Goal: Information Seeking & Learning: Understand process/instructions

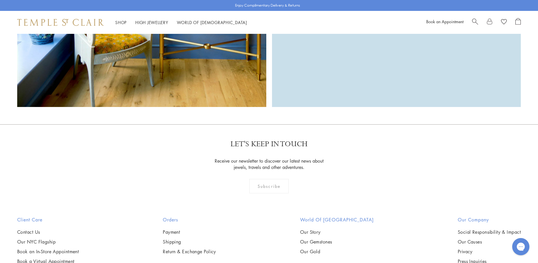
scroll to position [1850, 0]
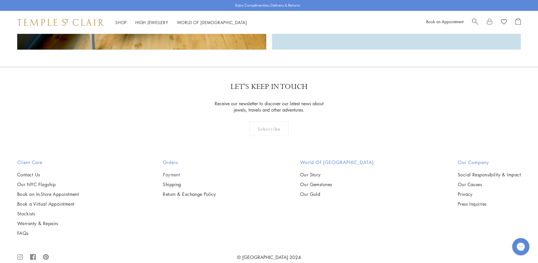
click at [176, 171] on link "Payment" at bounding box center [189, 174] width 53 height 6
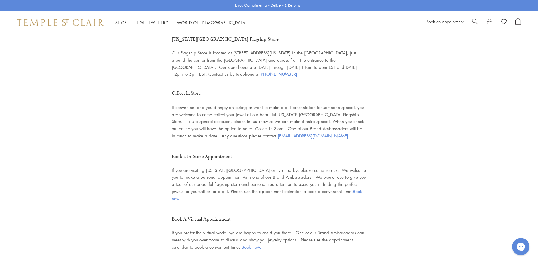
scroll to position [69, 0]
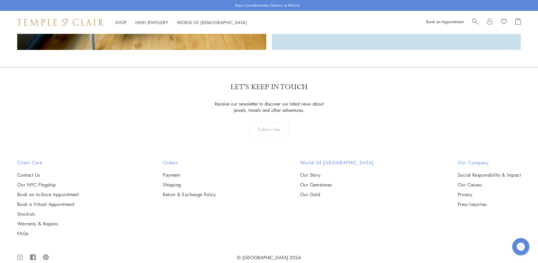
scroll to position [1850, 0]
click at [177, 171] on link "Payment" at bounding box center [189, 174] width 53 height 6
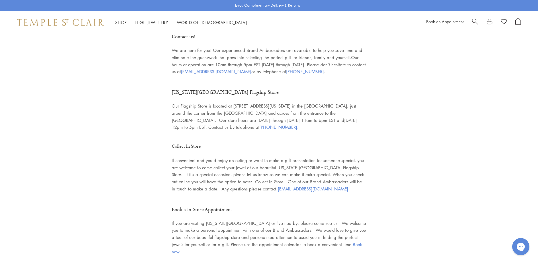
scroll to position [12, 0]
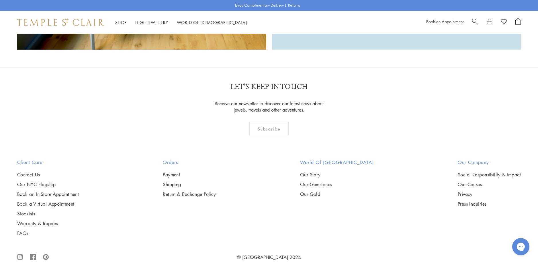
click at [23, 230] on link "FAQs" at bounding box center [48, 233] width 62 height 6
